Goal: Transaction & Acquisition: Purchase product/service

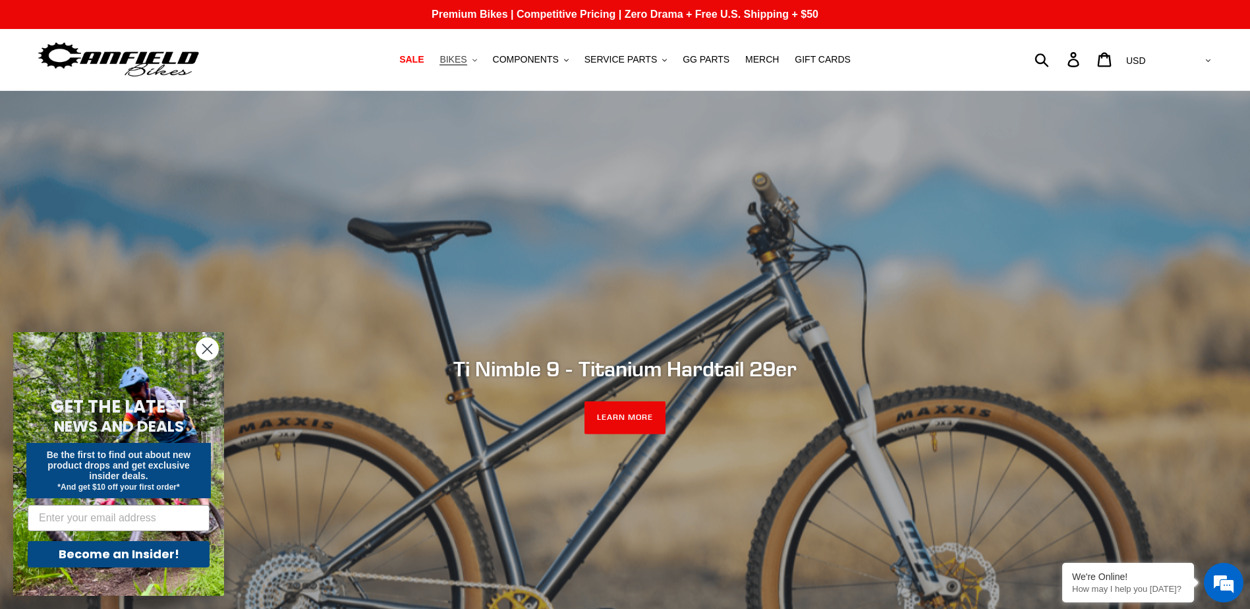
click at [464, 63] on span "BIKES" at bounding box center [453, 59] width 27 height 11
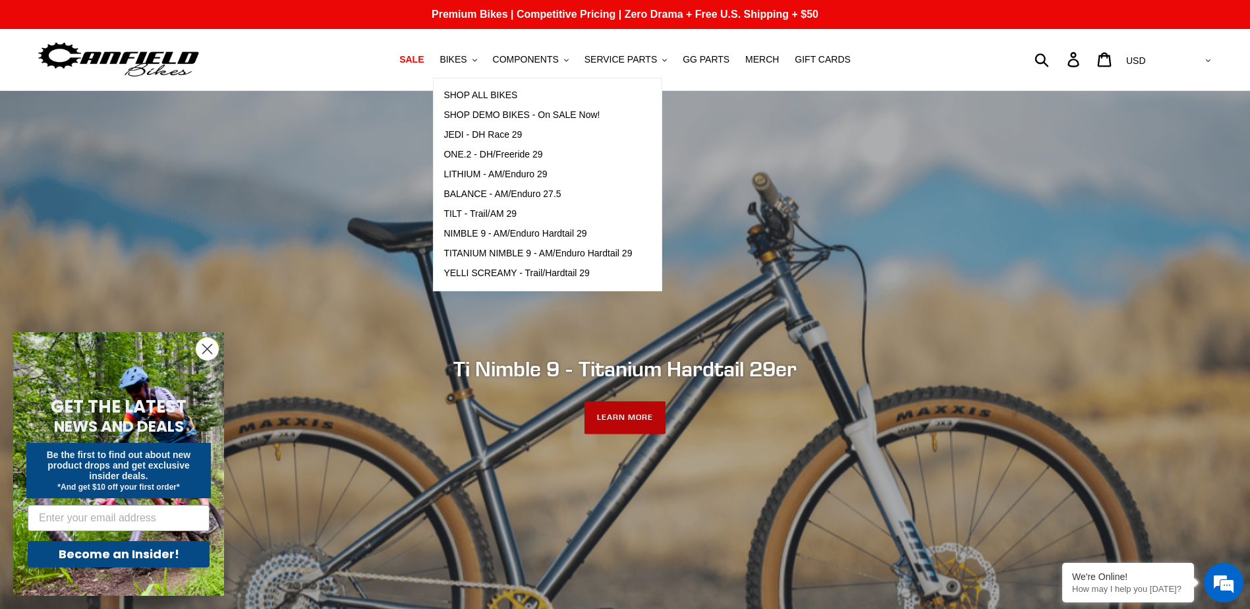
click at [622, 423] on link "LEARN MORE" at bounding box center [625, 417] width 81 height 33
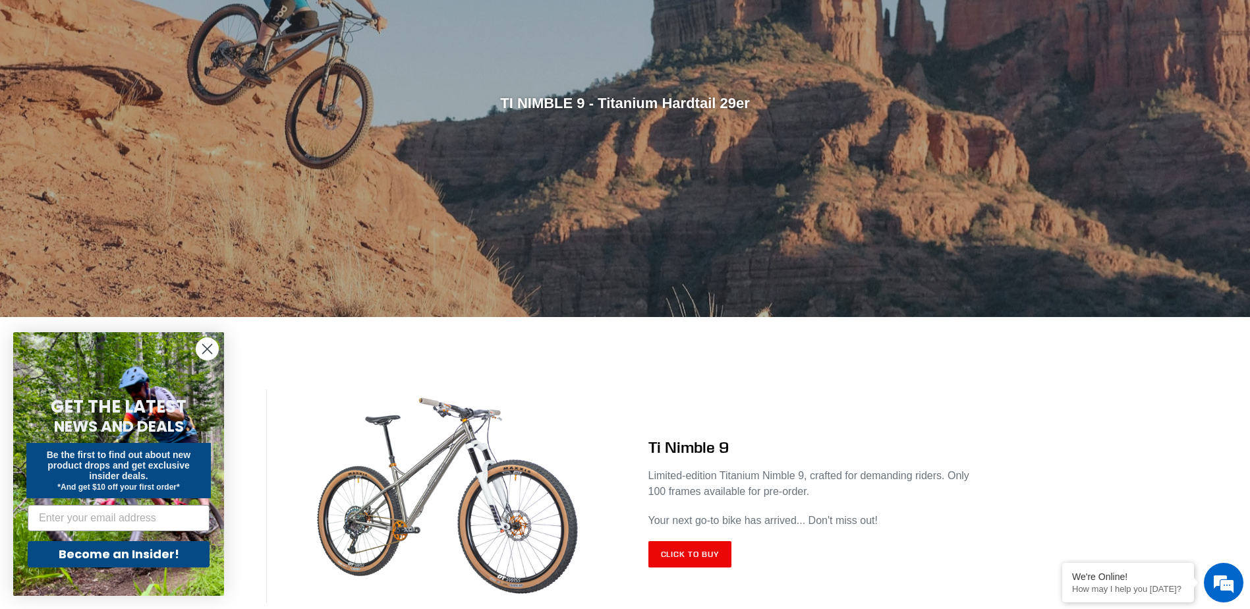
scroll to position [461, 0]
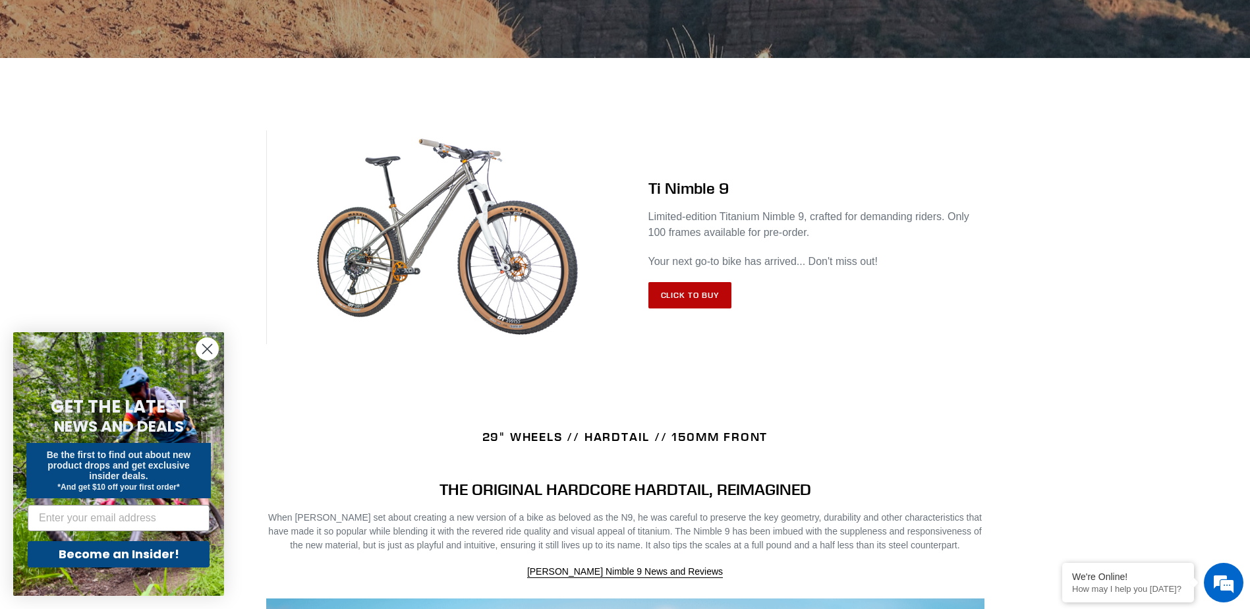
click at [678, 293] on link "Click to Buy" at bounding box center [691, 295] width 84 height 26
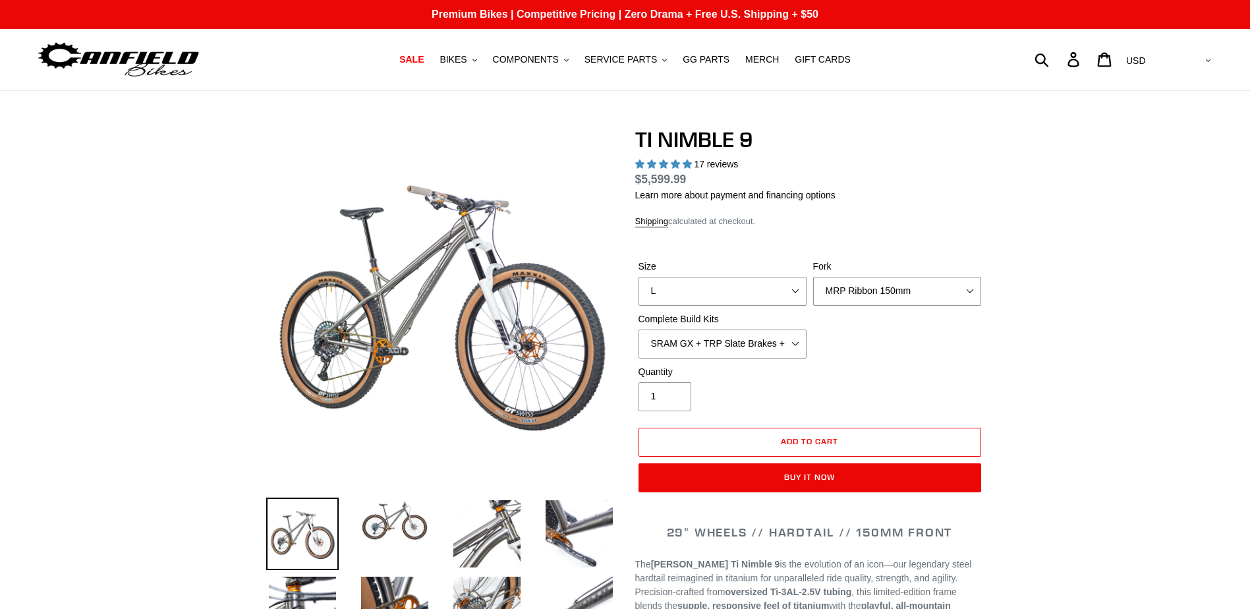
select select "highest-rating"
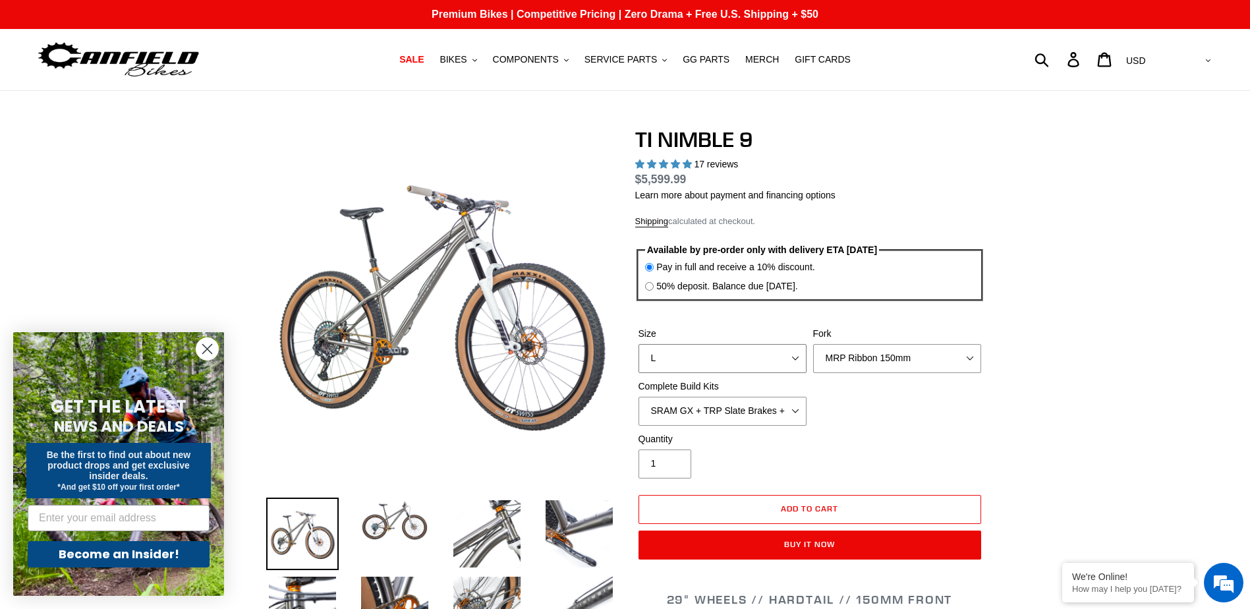
click at [703, 348] on select "S M L XL / XXL (Specify at checkout)" at bounding box center [723, 358] width 168 height 29
select select "M"
click at [639, 344] on select "S M L XL / XXL (Specify at checkout)" at bounding box center [723, 358] width 168 height 29
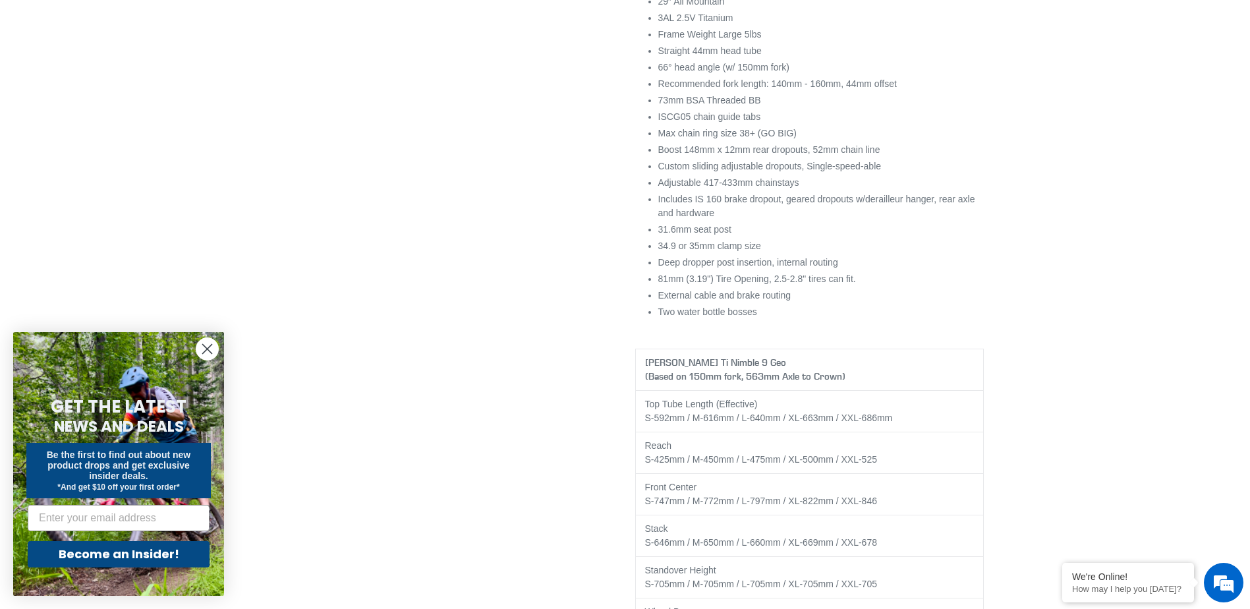
scroll to position [2109, 0]
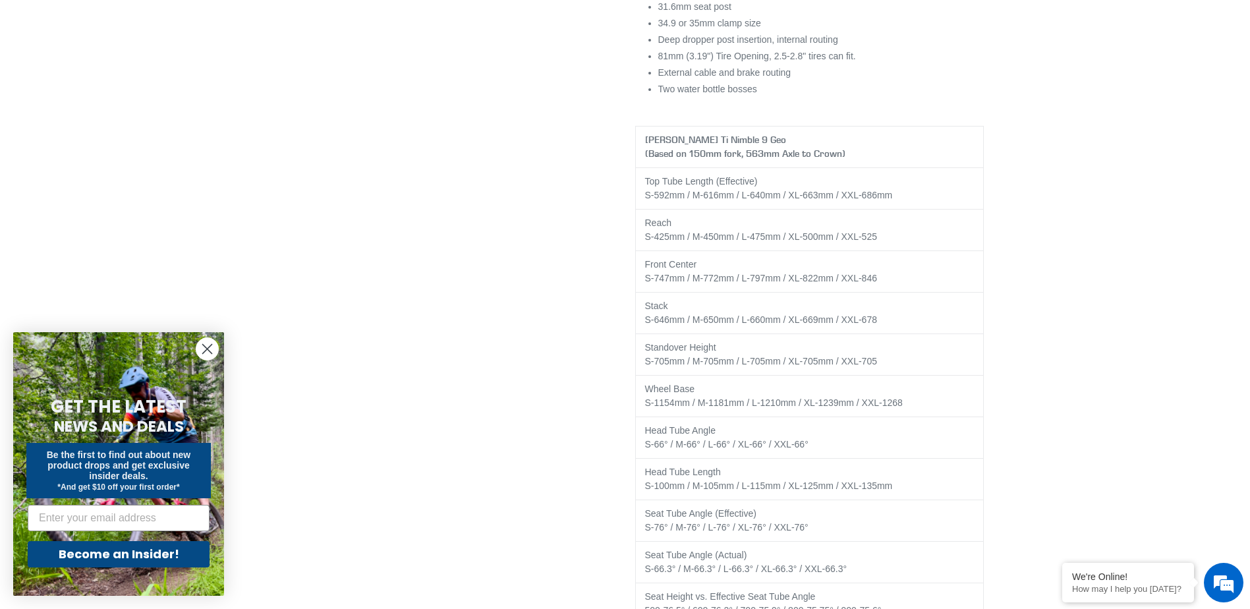
click at [210, 355] on circle "Close dialog" at bounding box center [207, 349] width 22 height 22
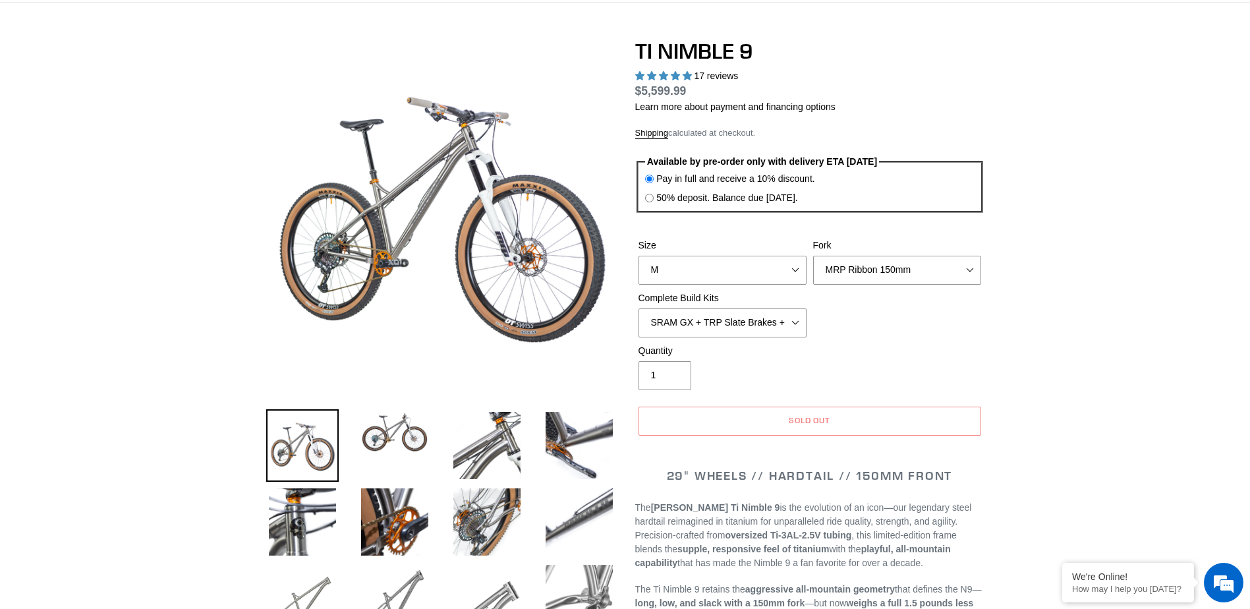
scroll to position [0, 0]
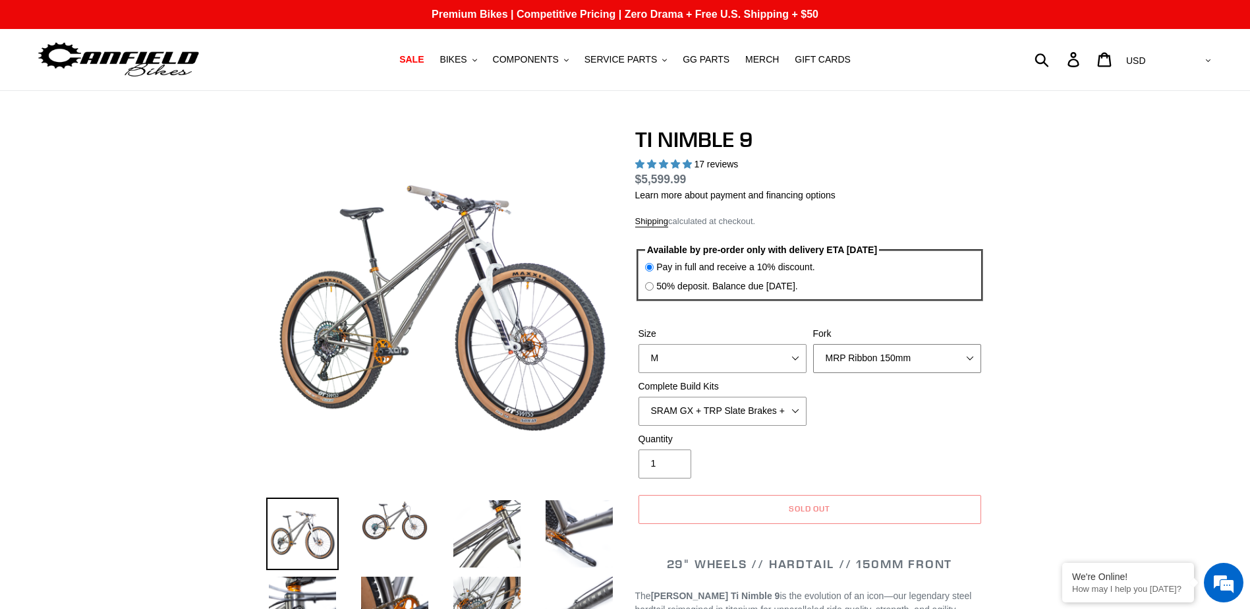
click at [887, 359] on select "MRP Ribbon 150mm RockShox Lyrik 150mm Fox Factory 36 150mm Cane Creek Helm 150m…" at bounding box center [897, 358] width 168 height 29
select select "Fork - None"
click at [813, 344] on select "MRP Ribbon 150mm RockShox Lyrik 150mm Fox Factory 36 150mm Cane Creek Helm 150m…" at bounding box center [897, 358] width 168 height 29
click at [703, 413] on select "SRAM GX + TRP Slate Brakes + Rotors + e13 LG-1 Wheels SHIMANO XT + SHIMANO brak…" at bounding box center [723, 411] width 168 height 29
click at [639, 397] on select "SRAM GX + TRP Slate Brakes + Rotors + e13 LG-1 Wheels SHIMANO XT + SHIMANO brak…" at bounding box center [723, 411] width 168 height 29
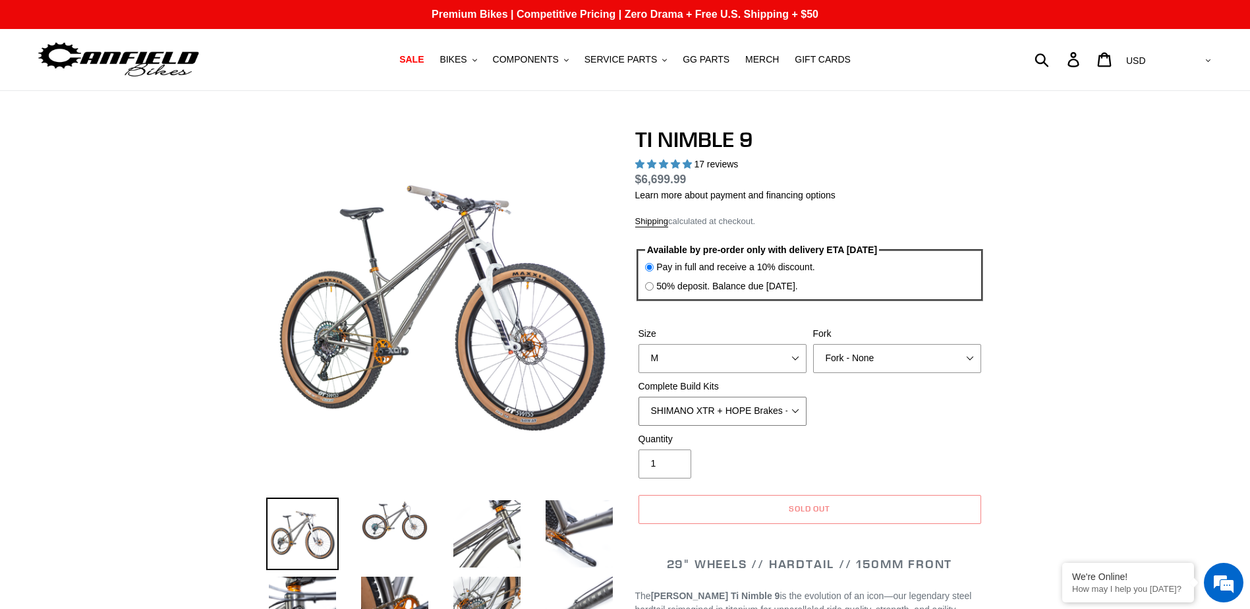
click at [699, 412] on select "SRAM GX + TRP Slate Brakes + Rotors + e13 LG-1 Wheels SHIMANO XT + SHIMANO brak…" at bounding box center [723, 411] width 168 height 29
select select "SHIMANO XT + SHIMANO brakes + Rotors + e13 LG-1 Wheels"
click at [639, 397] on select "SRAM GX + TRP Slate Brakes + Rotors + e13 LG-1 Wheels SHIMANO XT + SHIMANO brak…" at bounding box center [723, 411] width 168 height 29
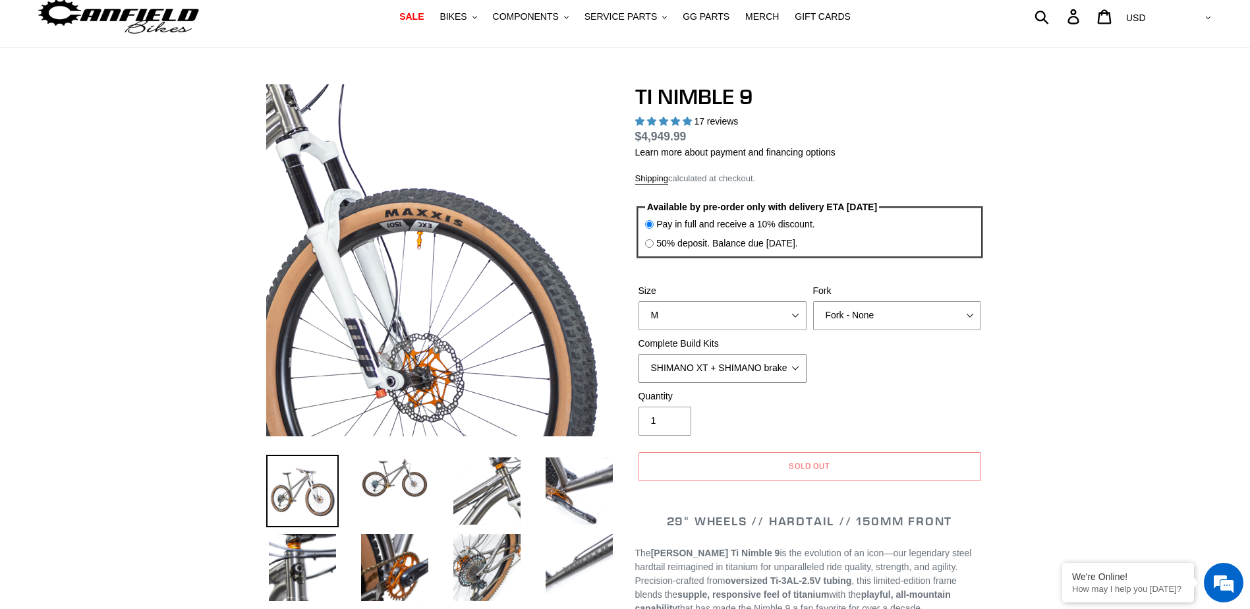
scroll to position [66, 0]
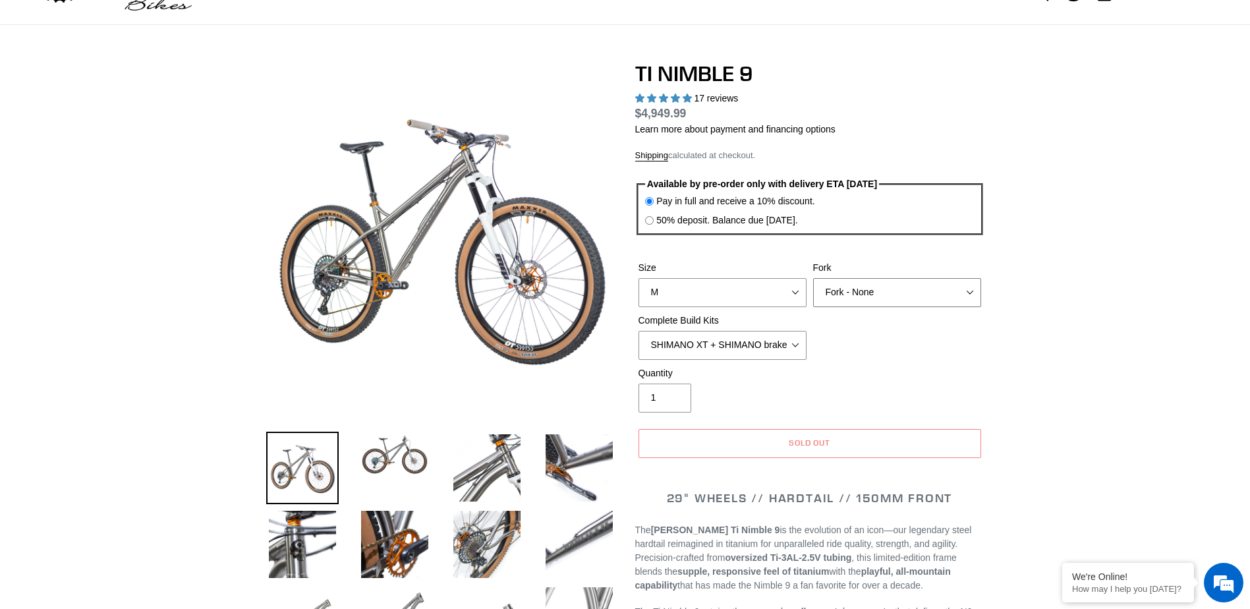
click at [904, 289] on select "MRP Ribbon 150mm RockShox Lyrik 150mm Fox Factory 36 150mm Cane Creek Helm 150m…" at bounding box center [897, 292] width 168 height 29
click at [697, 356] on select "SRAM GX + TRP Slate Brakes + Rotors + e13 LG-1 Wheels SHIMANO XT + SHIMANO brak…" at bounding box center [723, 345] width 168 height 29
click at [696, 344] on select "SRAM GX + TRP Slate Brakes + Rotors + e13 LG-1 Wheels SHIMANO XT + SHIMANO brak…" at bounding box center [723, 345] width 168 height 29
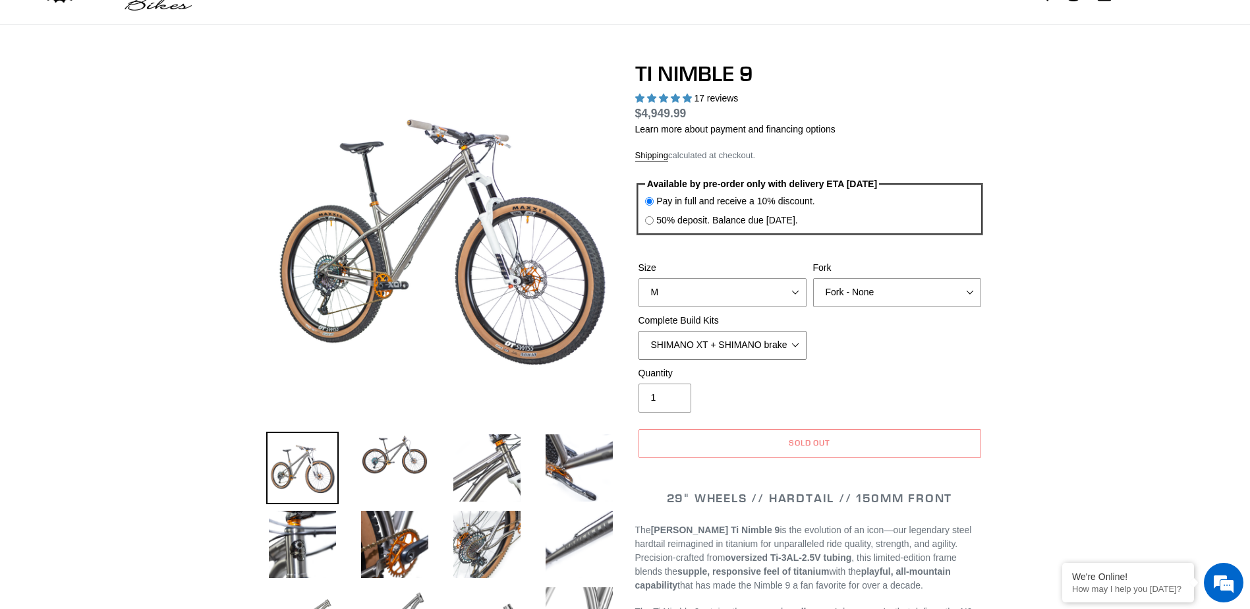
click at [667, 346] on select "SRAM GX + TRP Slate Brakes + Rotors + e13 LG-1 Wheels SHIMANO XT + SHIMANO brak…" at bounding box center [723, 345] width 168 height 29
click at [725, 301] on select "S M L XL / XXL (Specify at checkout)" at bounding box center [723, 292] width 168 height 29
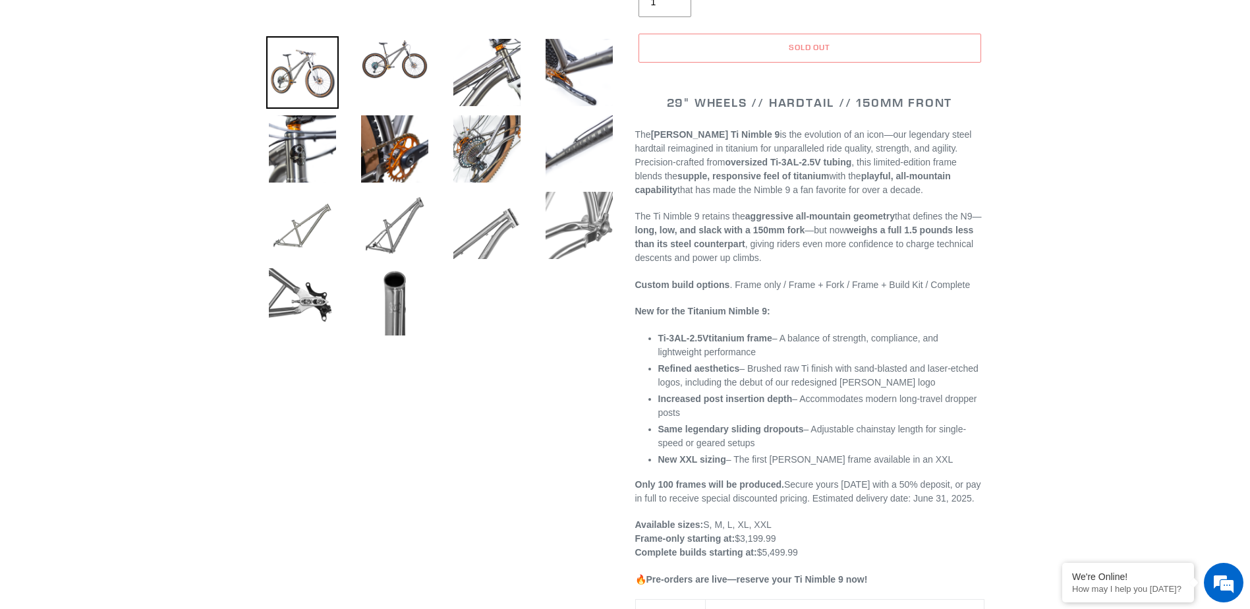
scroll to position [396, 0]
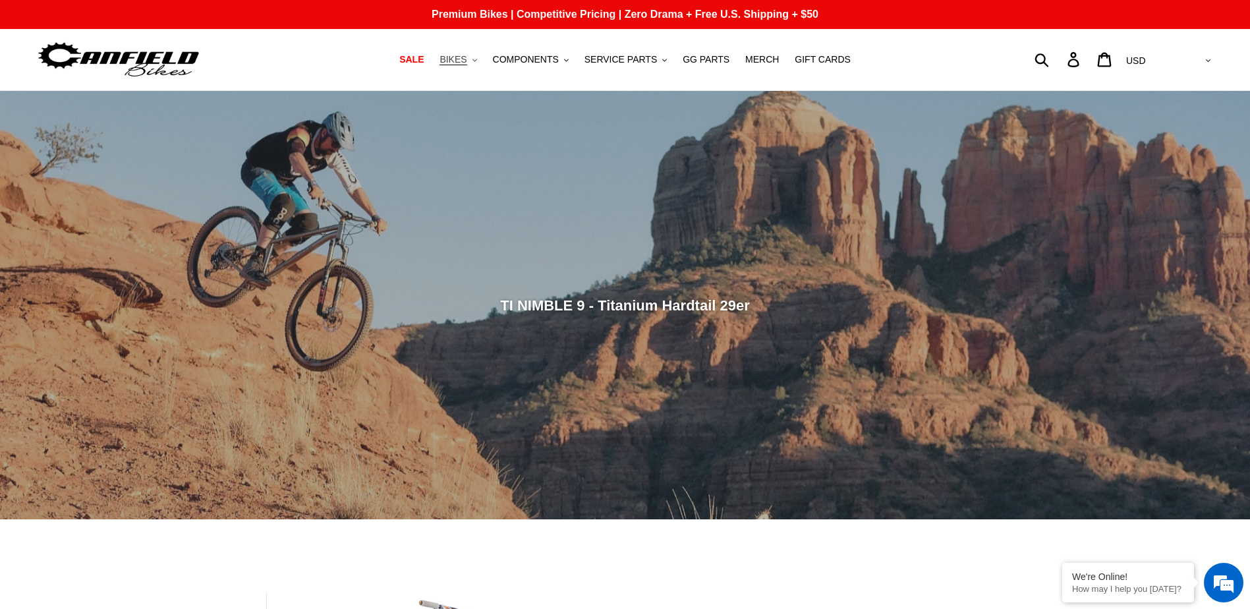
click at [467, 56] on span "BIKES" at bounding box center [453, 59] width 27 height 11
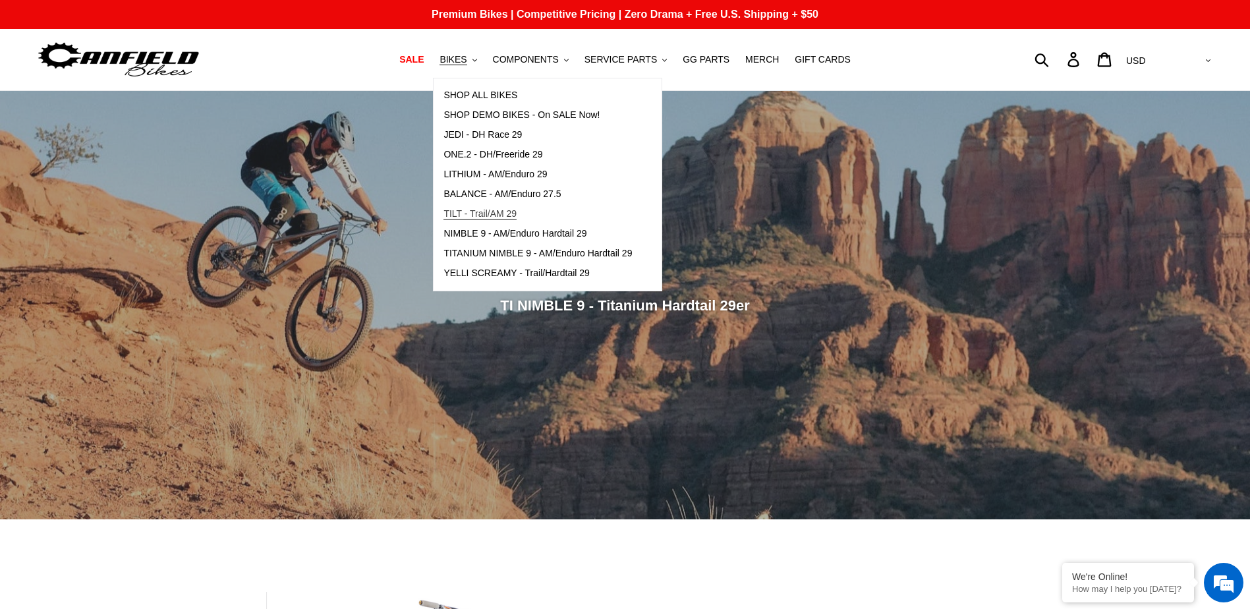
click at [501, 219] on span "TILT - Trail/AM 29" at bounding box center [480, 213] width 73 height 11
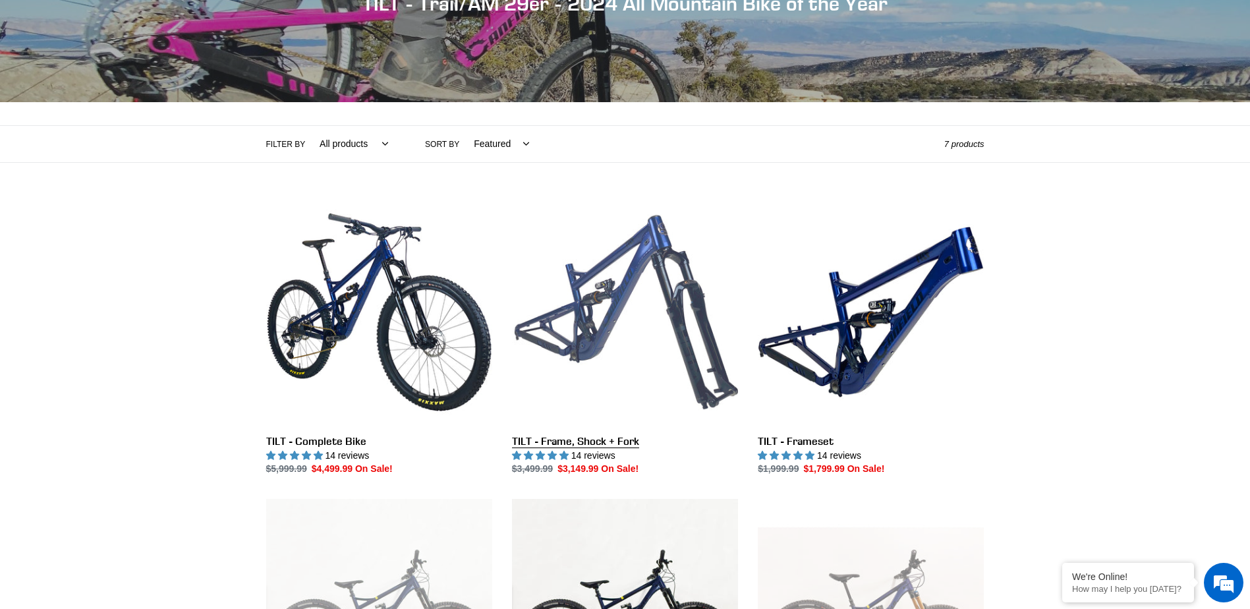
scroll to position [396, 0]
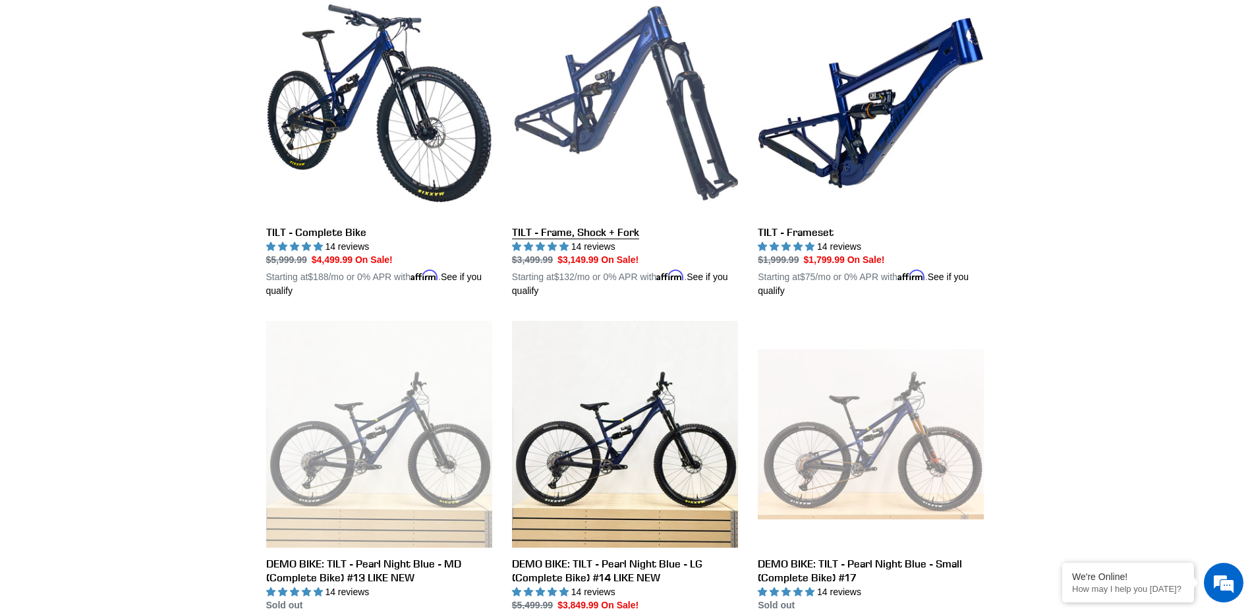
click at [618, 106] on link "TILT - Frame, Shock + Fork" at bounding box center [625, 144] width 226 height 309
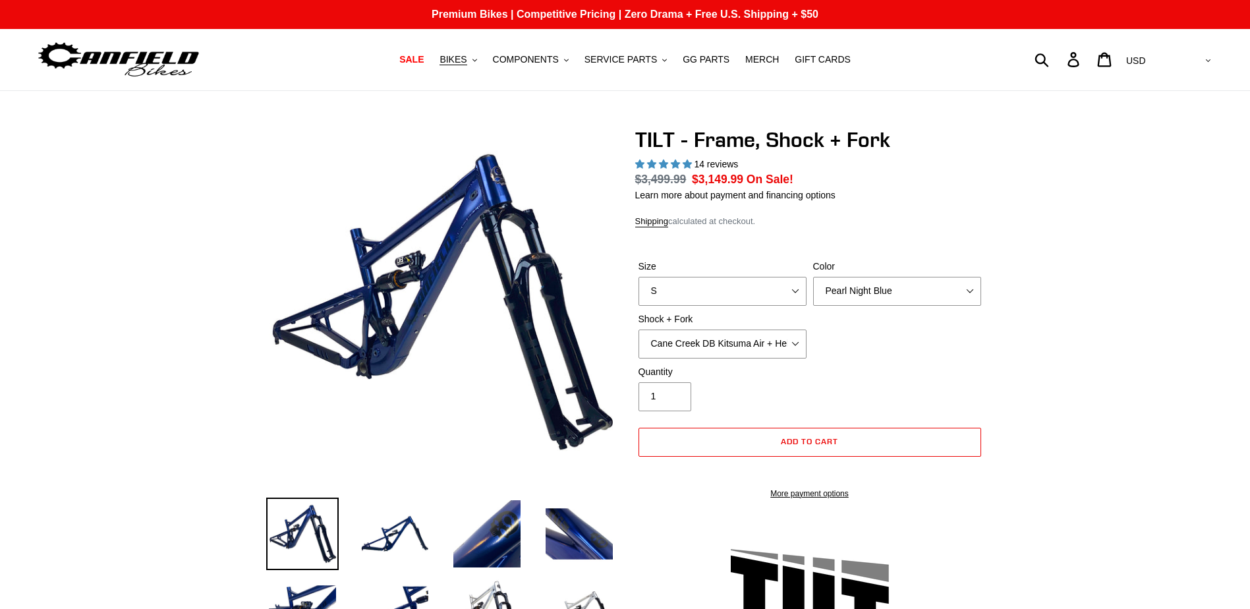
select select "highest-rating"
click at [684, 294] on select "S M L XL" at bounding box center [723, 291] width 168 height 29
select select "M"
click at [639, 277] on select "S M L XL" at bounding box center [723, 291] width 168 height 29
click at [683, 351] on select "Cane Creek DB Kitsuma Air + Helm MKII 140mm Cane Creek DB Kitsuma Air + Fox 36 …" at bounding box center [723, 344] width 168 height 29
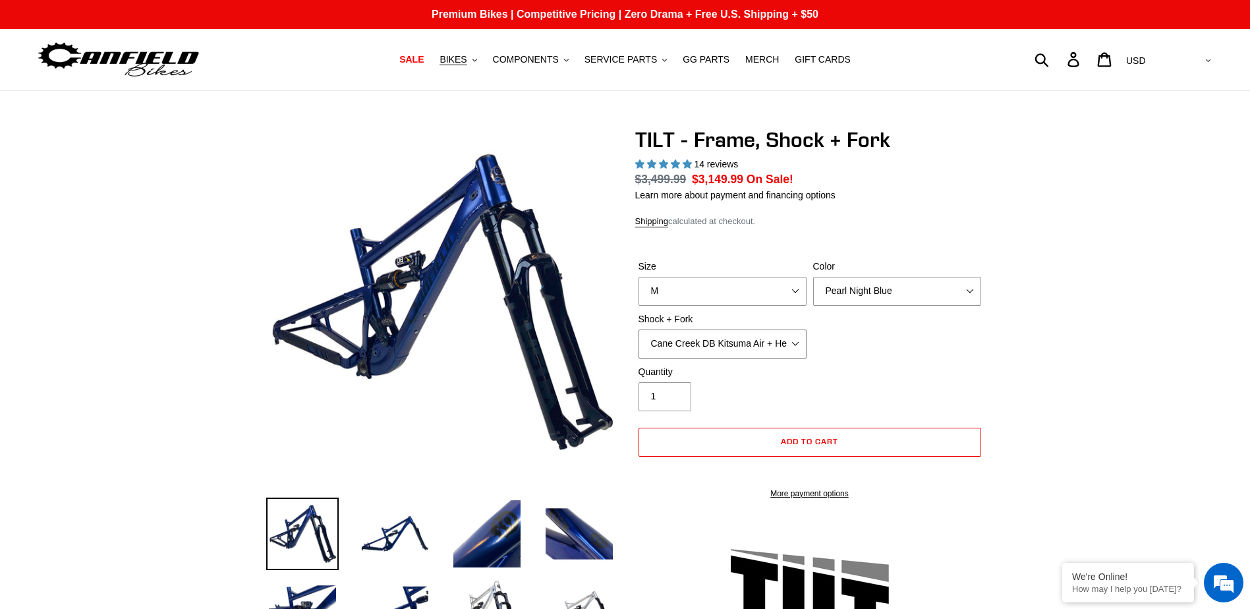
click at [639, 330] on select "Cane Creek DB Kitsuma Air + Helm MKII 140mm Cane Creek DB Kitsuma Air + Fox 36 …" at bounding box center [723, 344] width 168 height 29
